Goal: Check status: Check status

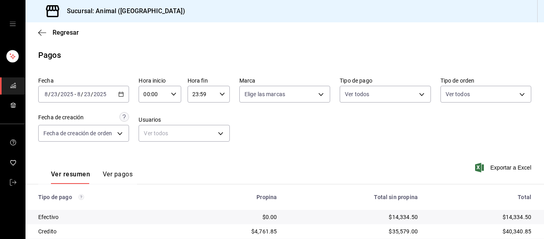
scroll to position [113, 0]
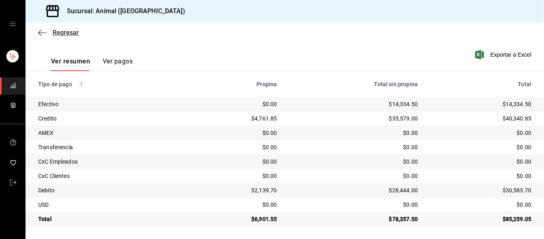
click at [40, 33] on icon "button" at bounding box center [42, 32] width 8 height 7
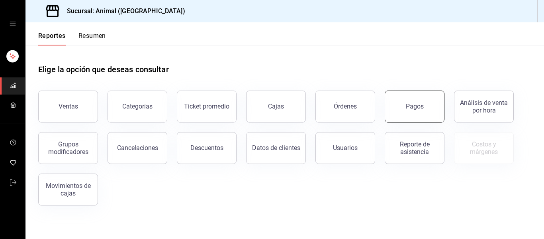
click at [419, 112] on button "Pagos" at bounding box center [415, 106] width 60 height 32
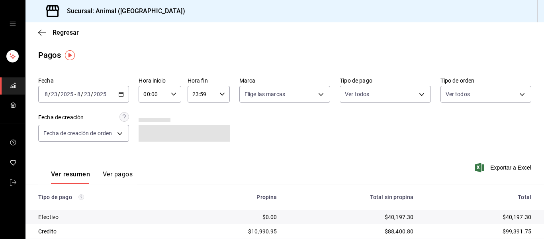
click at [171, 95] on icon "button" at bounding box center [174, 94] width 6 height 6
click at [151, 112] on span "04" at bounding box center [148, 111] width 8 height 6
type input "04:00"
click at [283, 140] on div at bounding box center [272, 119] width 544 height 239
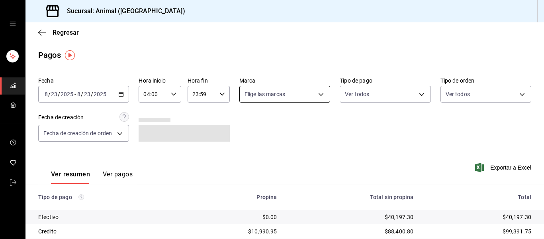
click at [315, 94] on body "Sucursal: Animal ([GEOGRAPHIC_DATA]) Regresar Pagos Fecha [DATE] [DATE] - [DATE…" at bounding box center [272, 119] width 544 height 239
click at [381, 134] on div at bounding box center [272, 119] width 544 height 239
click at [319, 94] on body "Sucursal: Animal ([GEOGRAPHIC_DATA]) Regresar Pagos Fecha [DATE] [DATE] - [DATE…" at bounding box center [272, 119] width 544 height 239
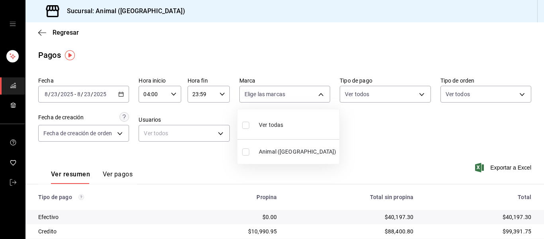
click at [256, 123] on div "Ver todas" at bounding box center [262, 123] width 41 height 17
type input "96838179-8fbb-4073-aae3-1789726318c8"
checkbox input "true"
click at [370, 131] on div at bounding box center [272, 119] width 544 height 239
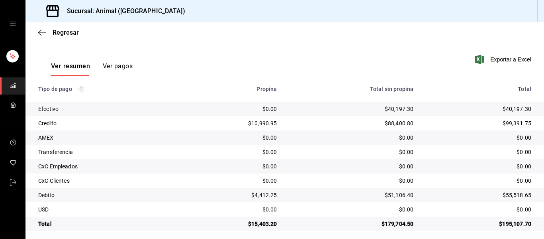
scroll to position [113, 0]
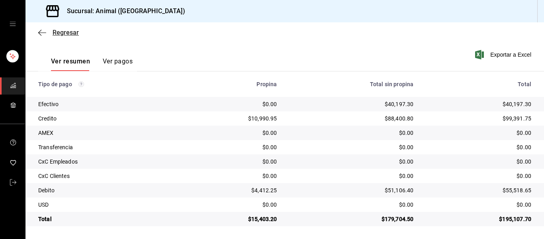
click at [39, 31] on icon "button" at bounding box center [42, 32] width 8 height 7
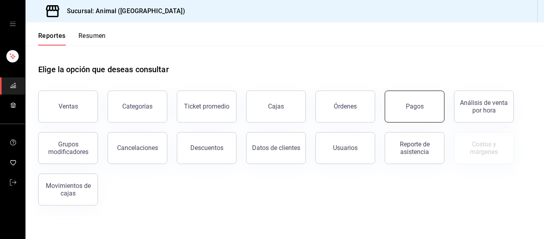
click at [436, 110] on button "Pagos" at bounding box center [415, 106] width 60 height 32
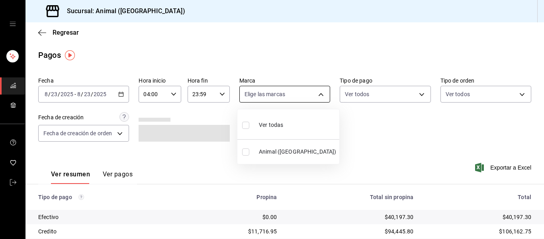
click at [316, 94] on body "Sucursal: Animal ([GEOGRAPHIC_DATA]) Regresar Pagos Fecha [DATE] [DATE] - [DATE…" at bounding box center [272, 119] width 544 height 239
click at [307, 118] on li "Ver todas" at bounding box center [288, 123] width 102 height 23
type input "96838179-8fbb-4073-aae3-1789726318c8"
checkbox input "true"
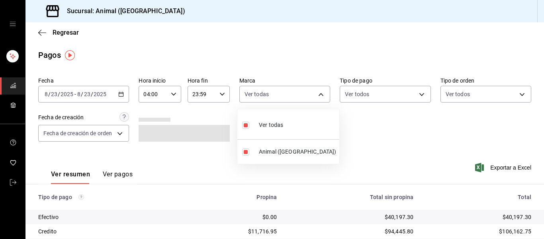
click at [365, 148] on div at bounding box center [272, 119] width 544 height 239
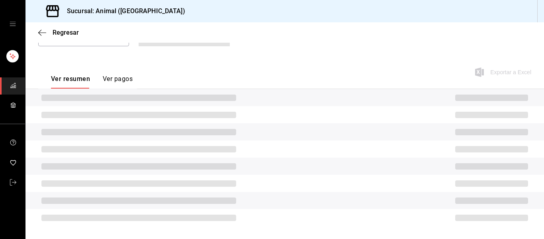
scroll to position [113, 0]
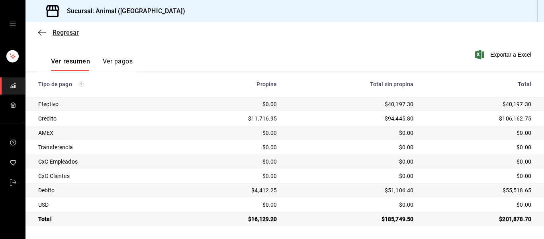
click at [41, 32] on icon "button" at bounding box center [42, 32] width 8 height 0
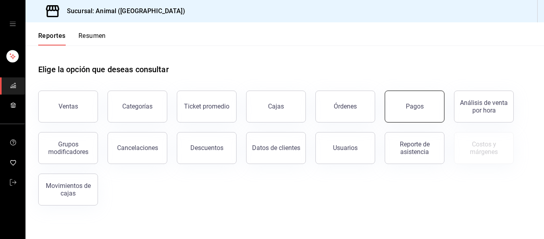
click at [423, 111] on button "Pagos" at bounding box center [415, 106] width 60 height 32
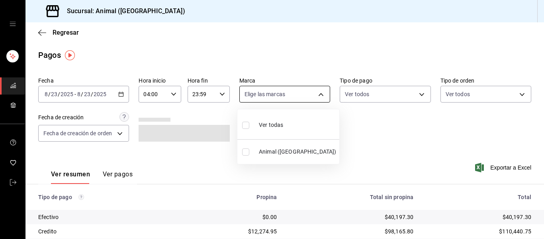
click at [320, 92] on body "Sucursal: Animal ([GEOGRAPHIC_DATA]) Regresar Pagos Fecha [DATE] [DATE] - [DATE…" at bounding box center [272, 119] width 544 height 239
click at [306, 118] on li "Ver todas" at bounding box center [288, 123] width 102 height 23
type input "96838179-8fbb-4073-aae3-1789726318c8"
checkbox input "true"
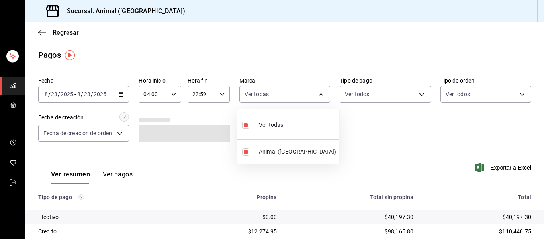
click at [398, 135] on div at bounding box center [272, 119] width 544 height 239
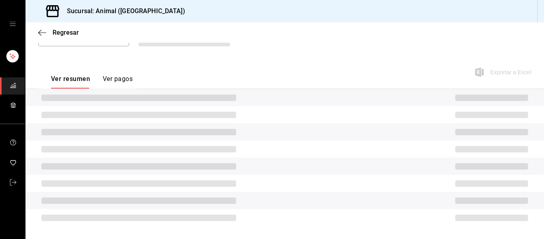
scroll to position [113, 0]
